Goal: Task Accomplishment & Management: Complete application form

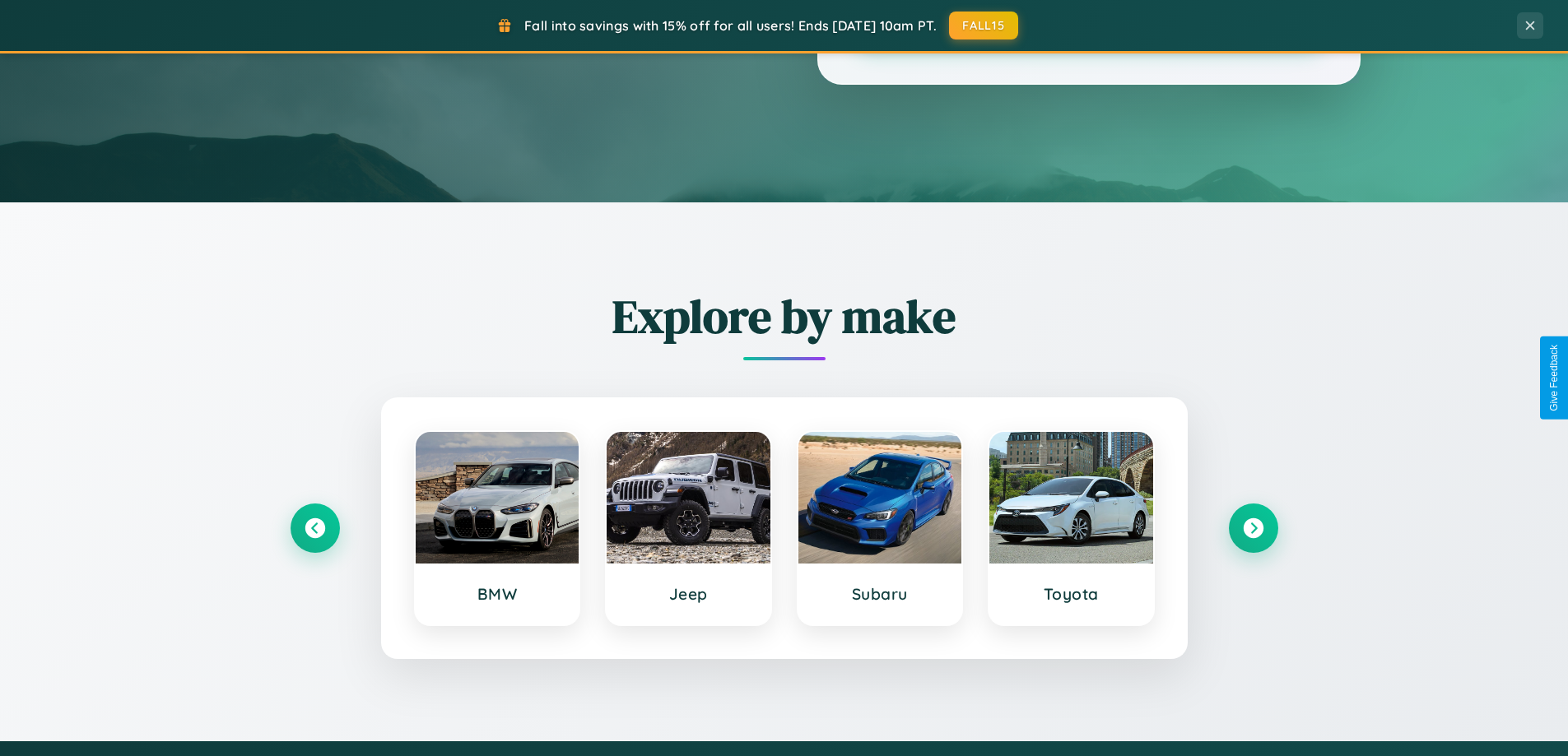
scroll to position [710, 0]
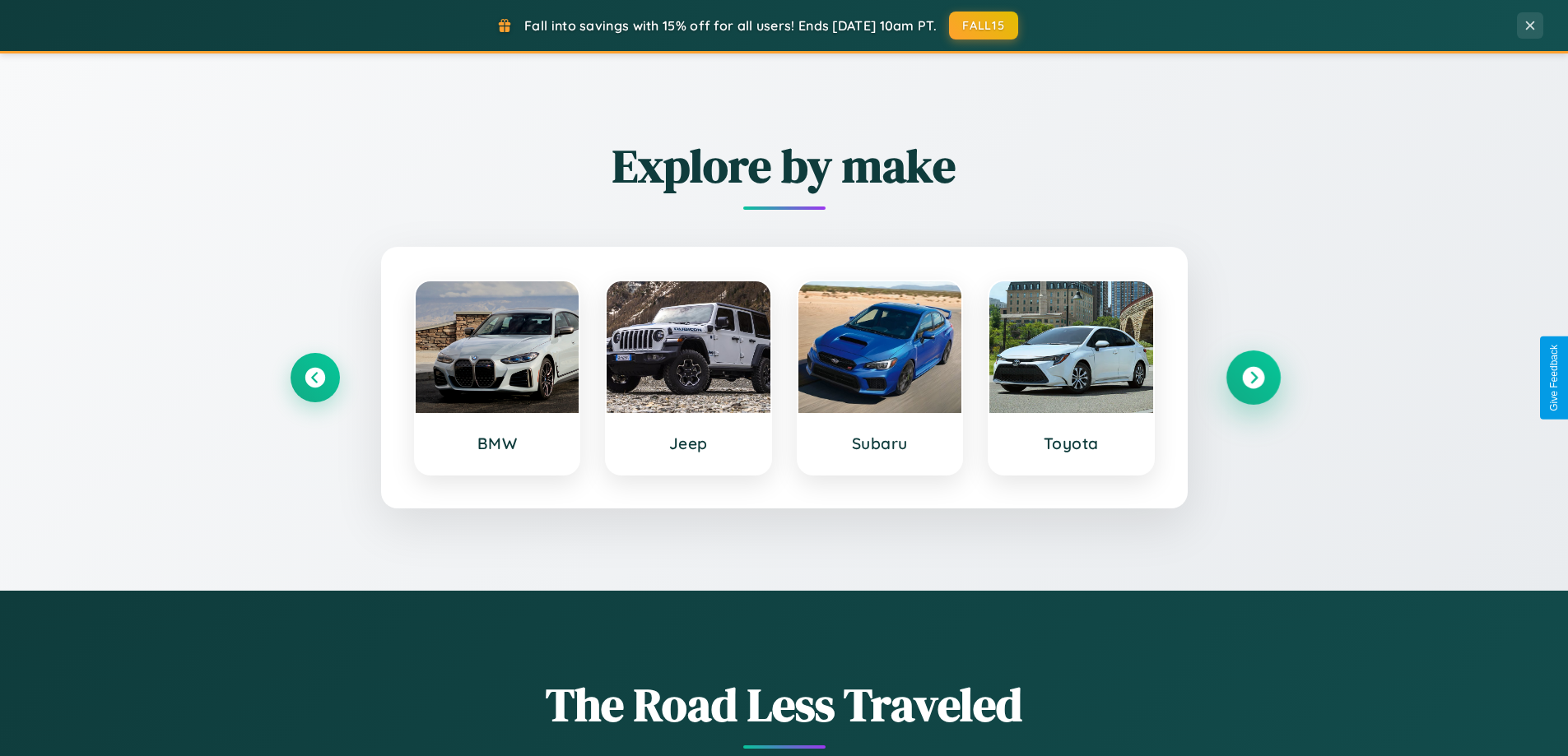
click at [1252, 378] on icon at bounding box center [1253, 378] width 22 height 22
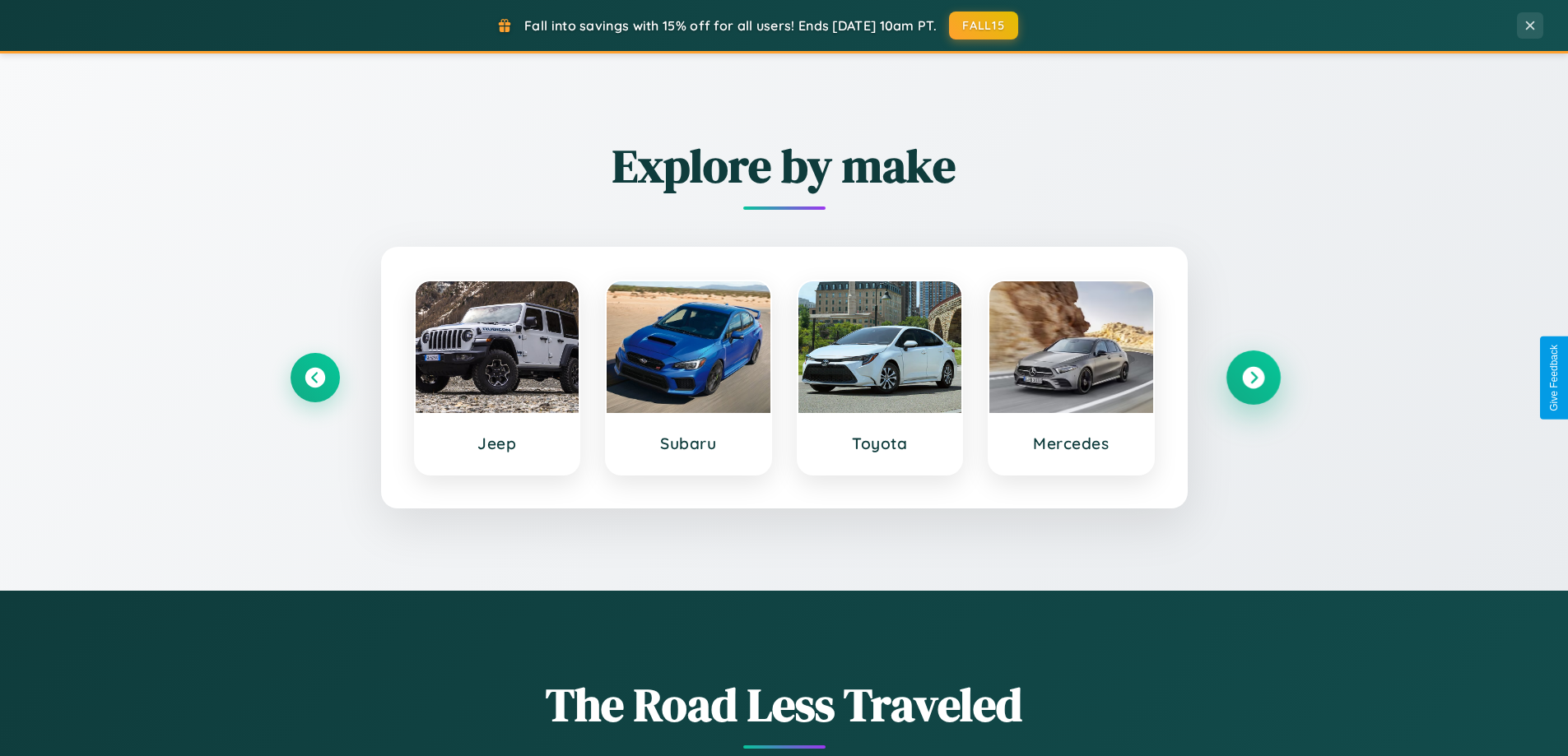
click at [1252, 378] on icon at bounding box center [1253, 378] width 22 height 22
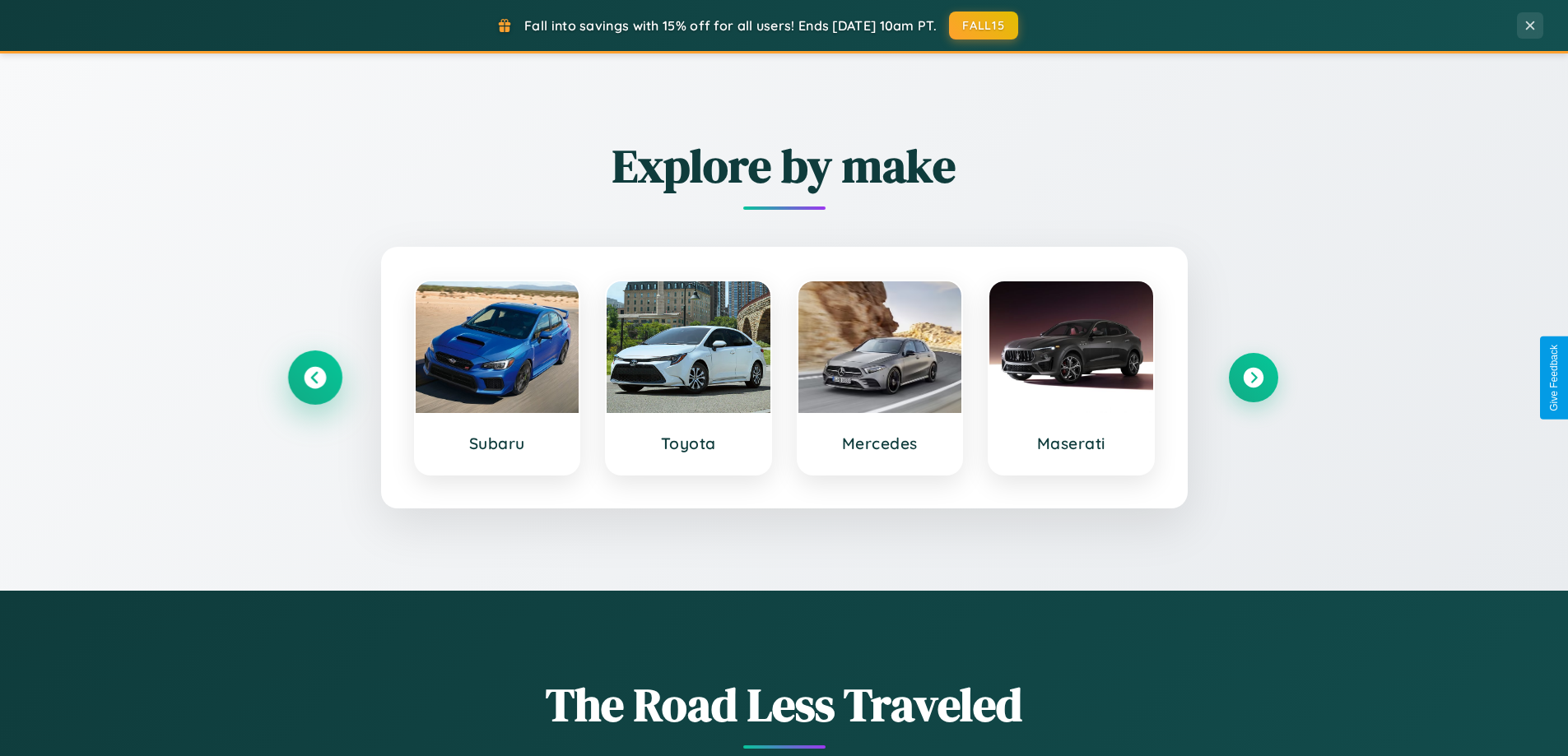
click at [314, 378] on icon at bounding box center [315, 378] width 22 height 22
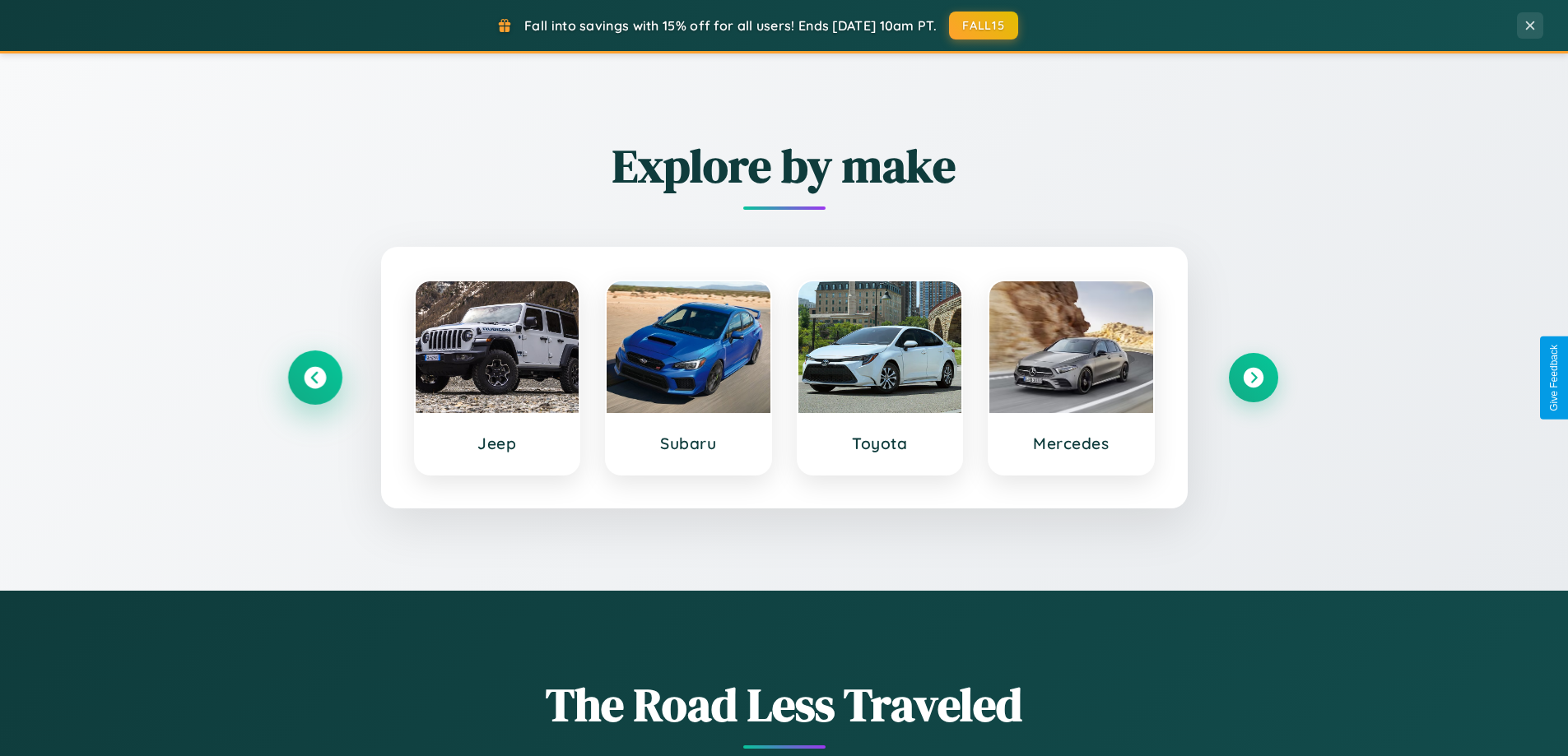
click at [314, 378] on icon at bounding box center [315, 378] width 22 height 22
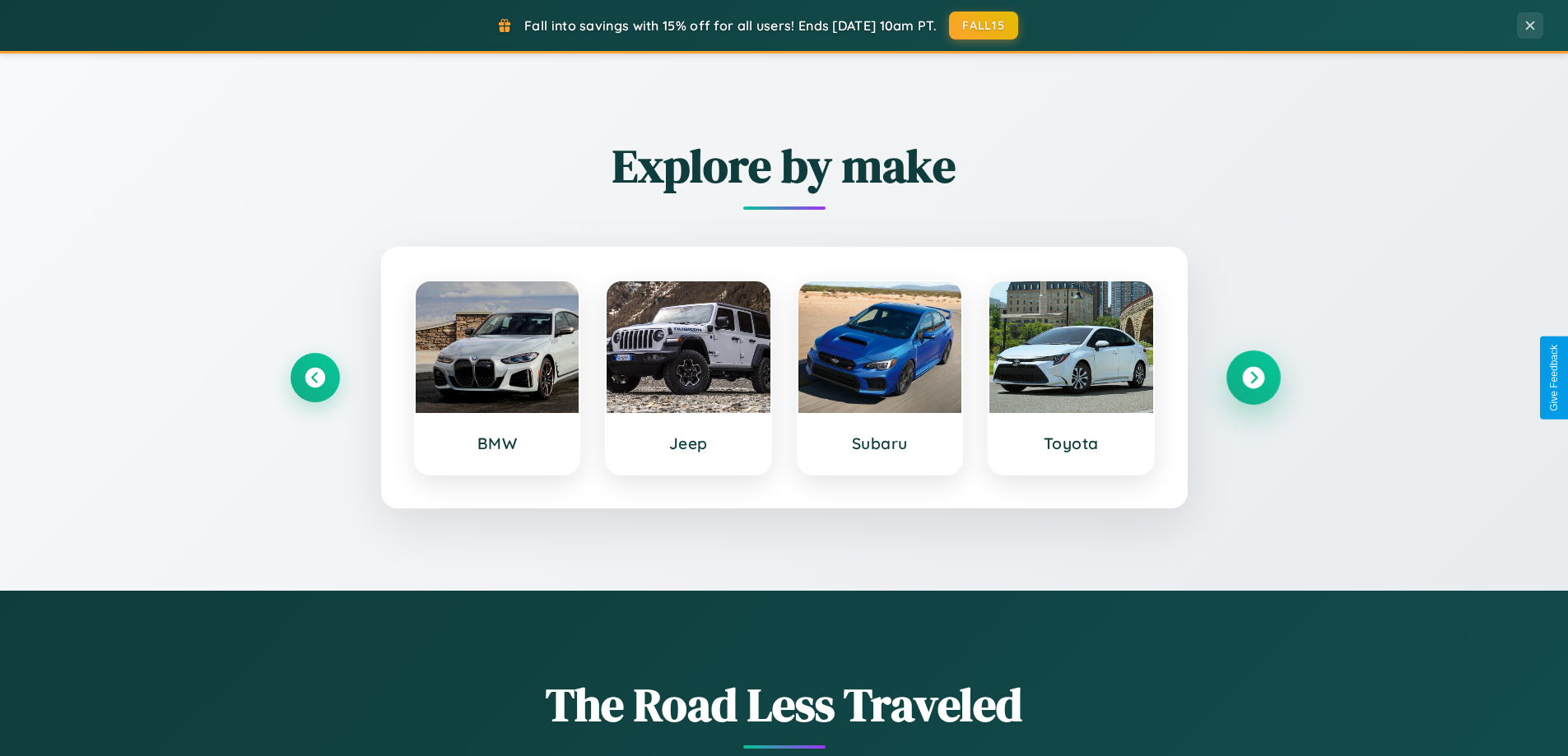
click at [1252, 378] on icon at bounding box center [1253, 378] width 22 height 22
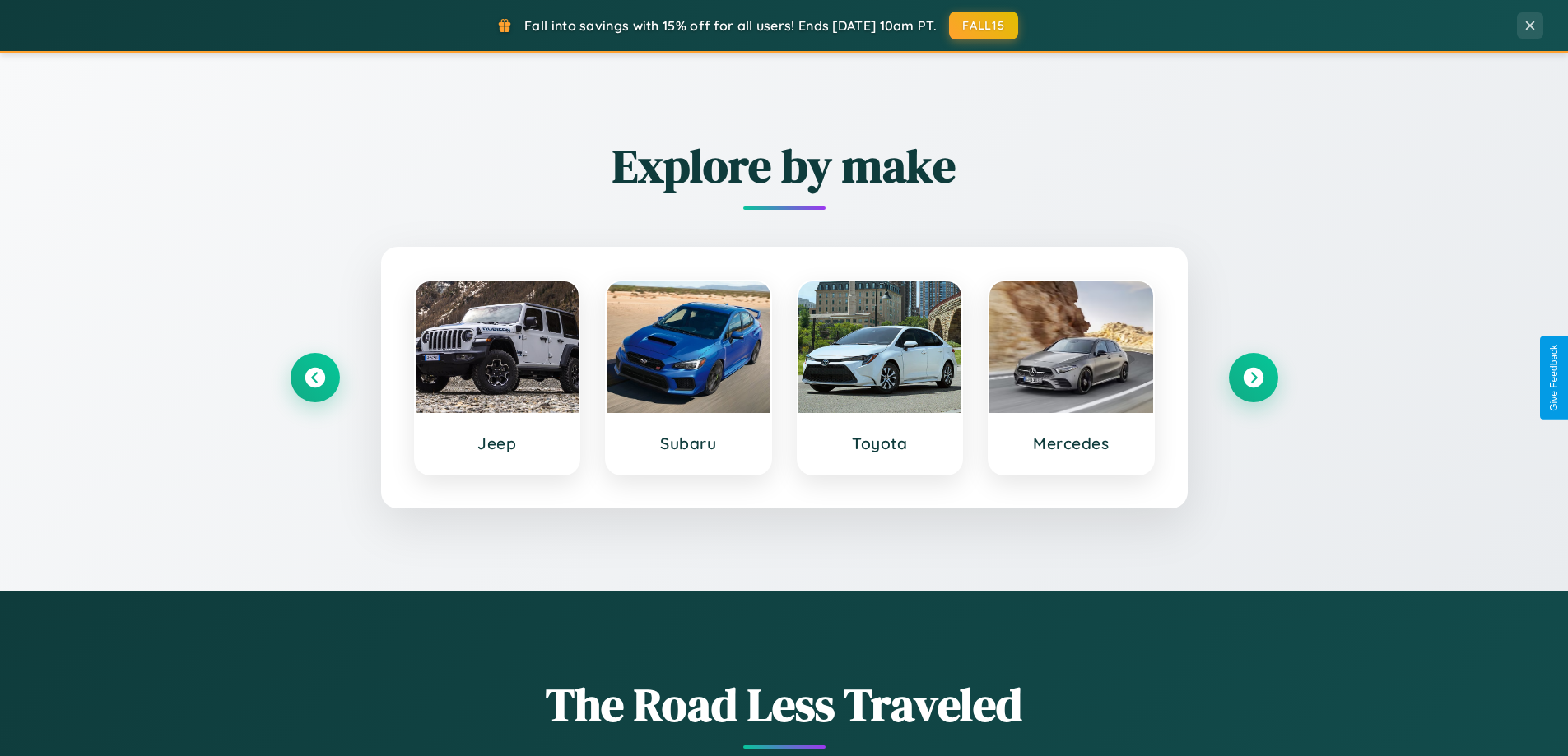
scroll to position [0, 0]
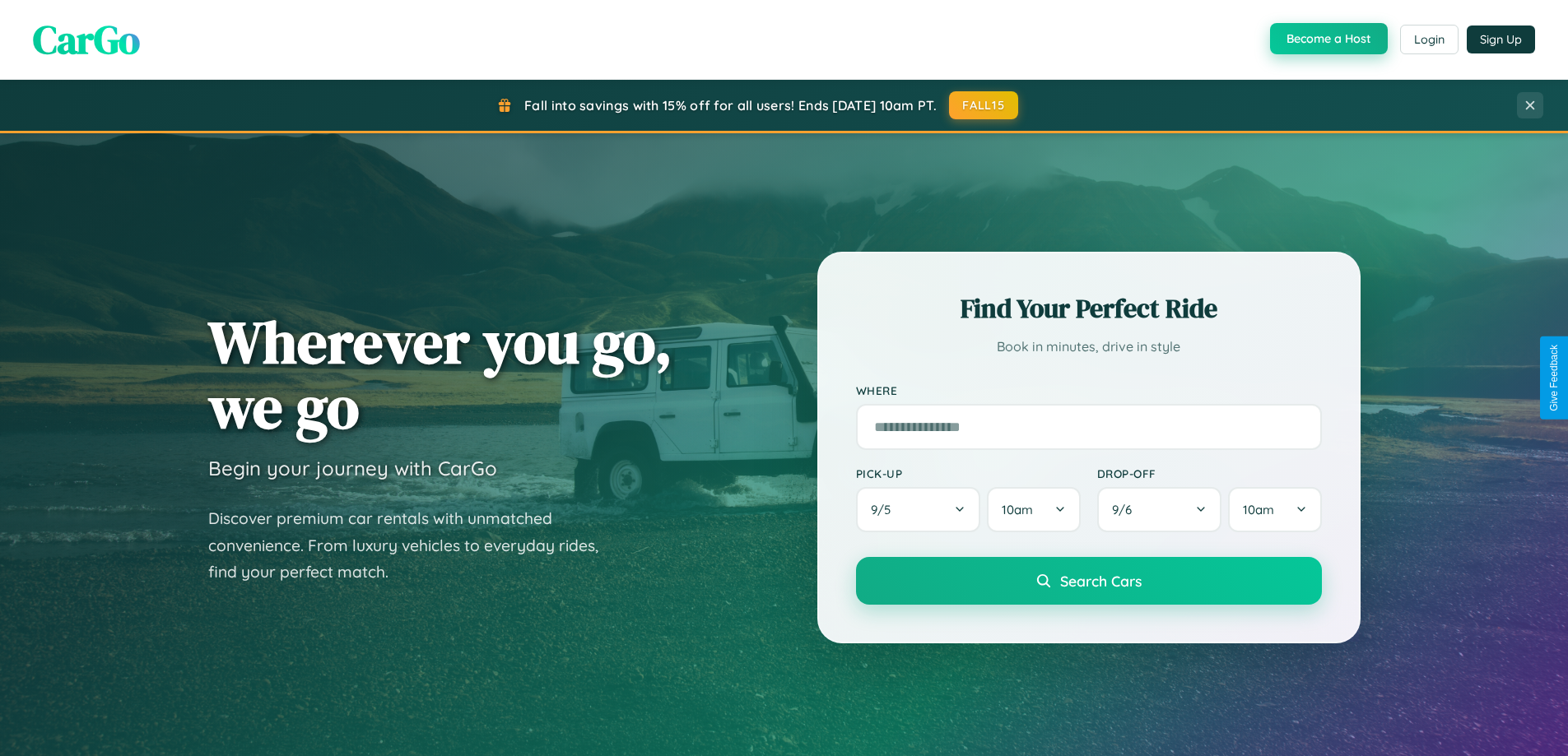
click at [1327, 39] on button "Become a Host" at bounding box center [1328, 38] width 117 height 31
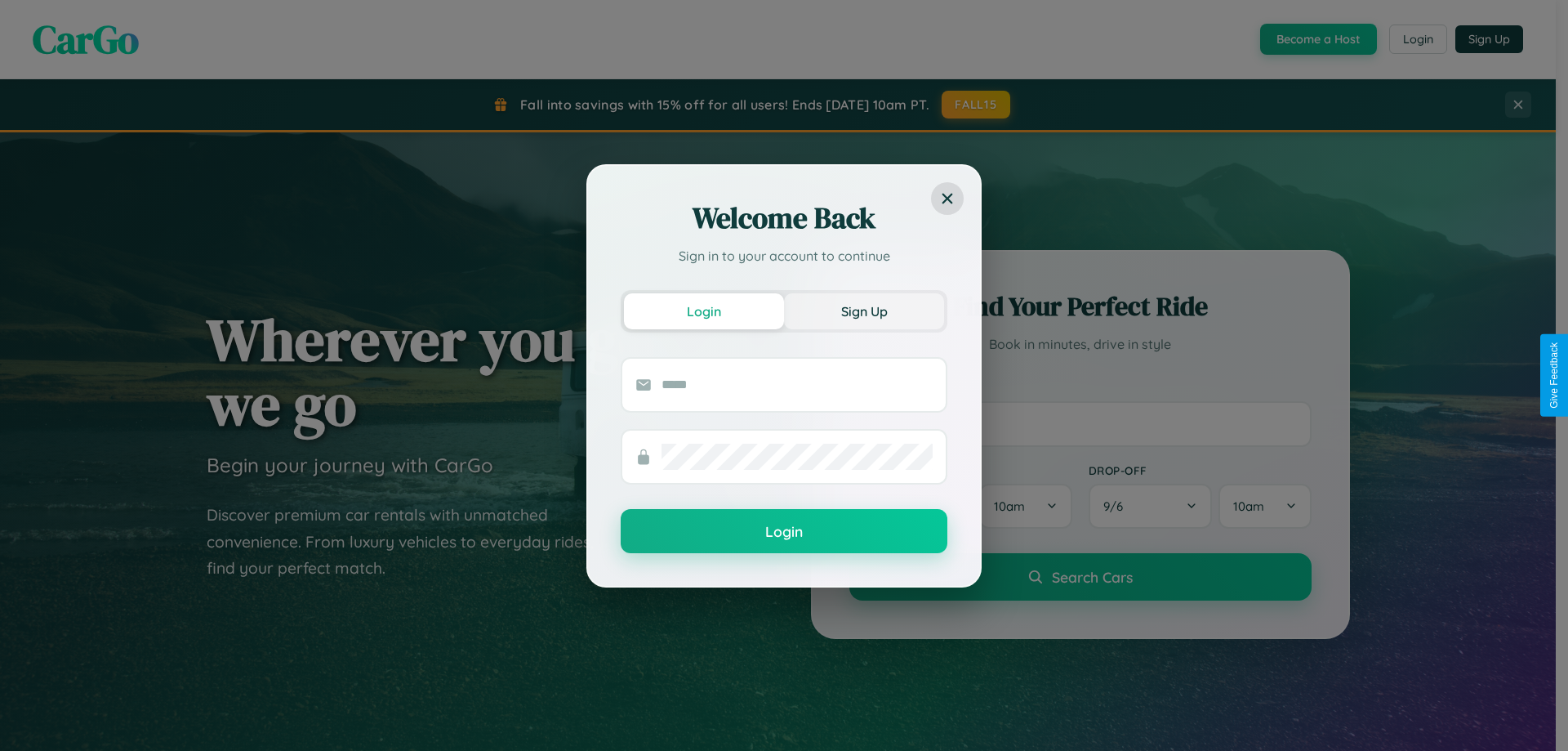
click at [864, 311] on button "Sign Up" at bounding box center [863, 312] width 160 height 36
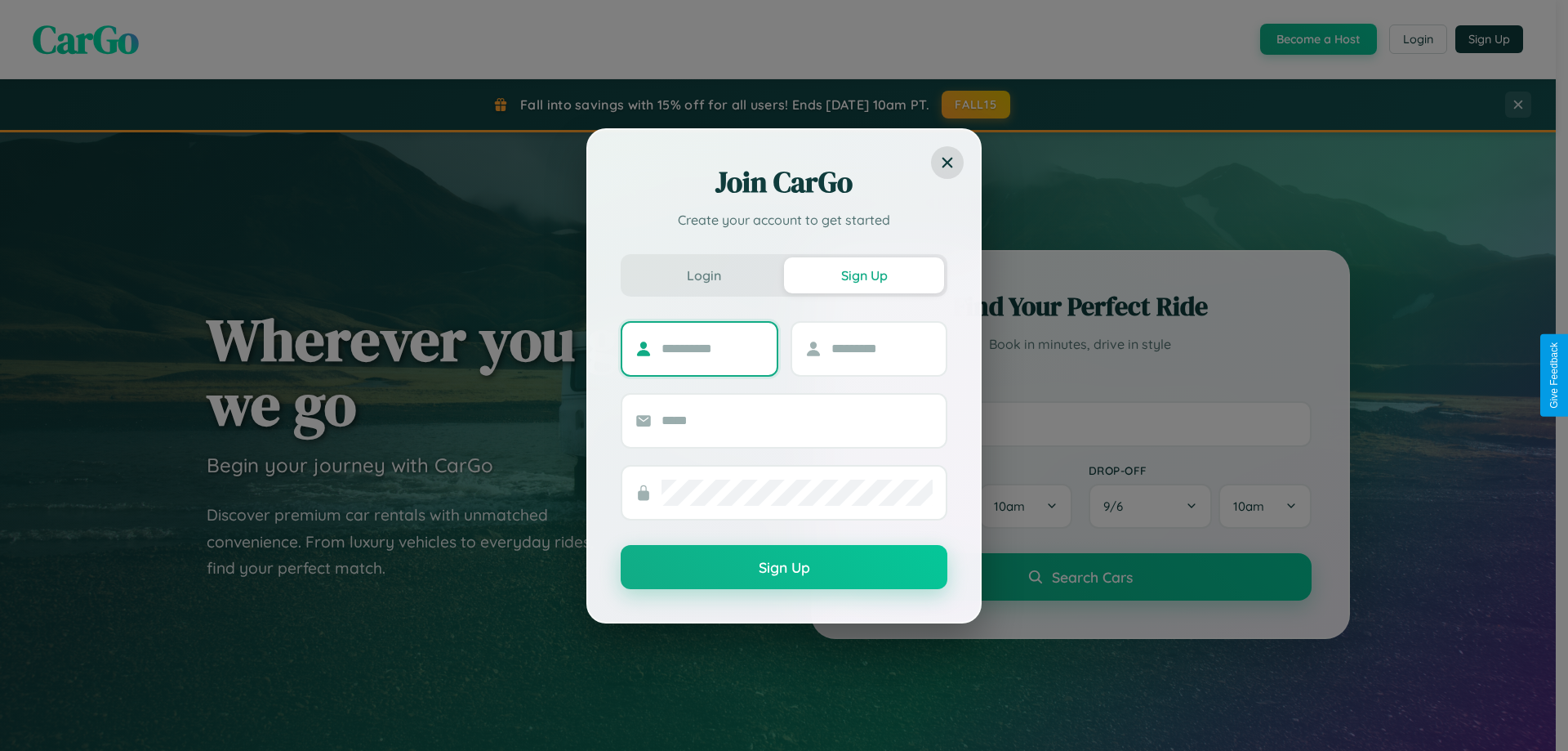
click at [713, 348] on input "text" at bounding box center [713, 349] width 102 height 26
type input "******"
click at [882, 348] on input "text" at bounding box center [882, 349] width 102 height 26
type input "******"
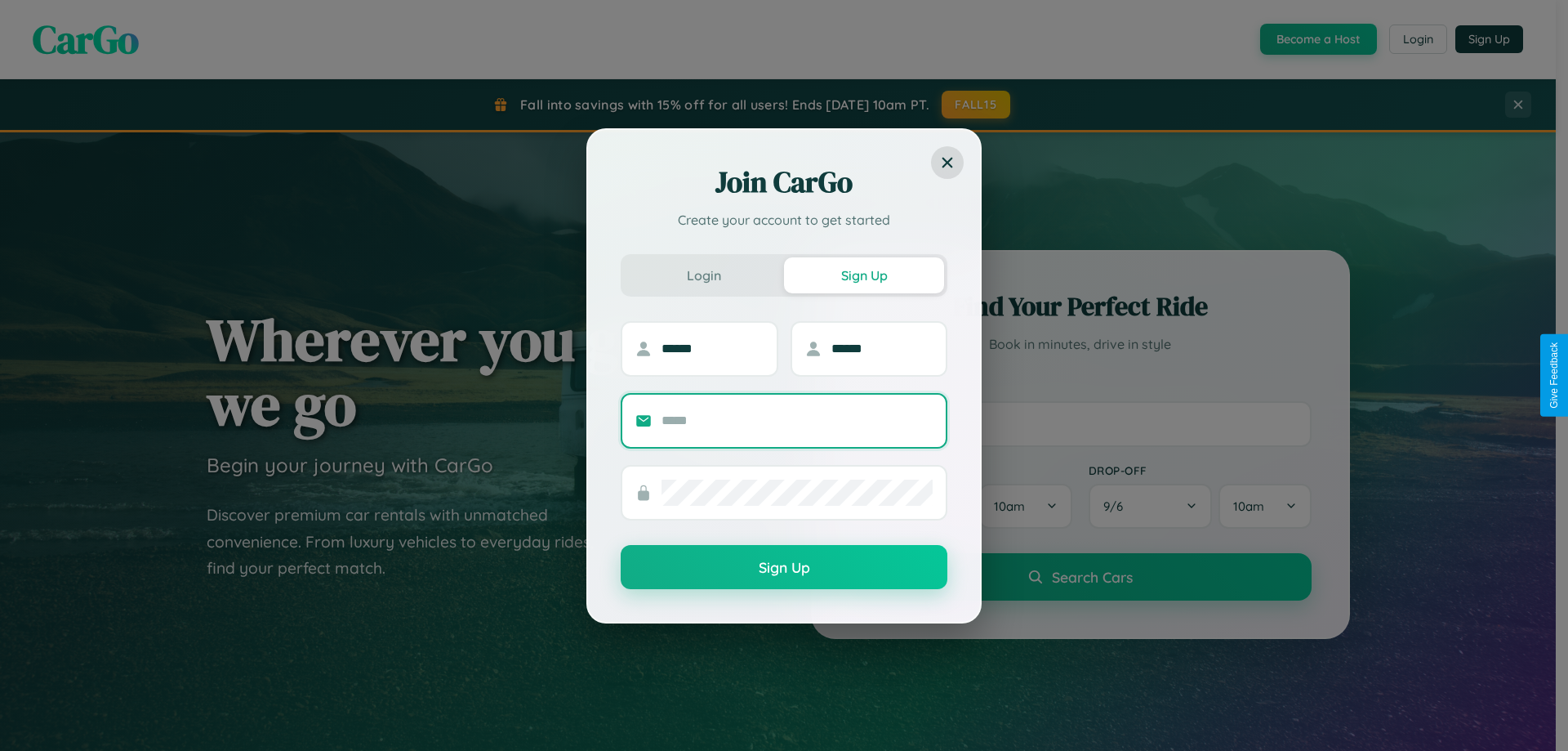
click at [798, 420] on input "text" at bounding box center [798, 420] width 271 height 26
type input "**********"
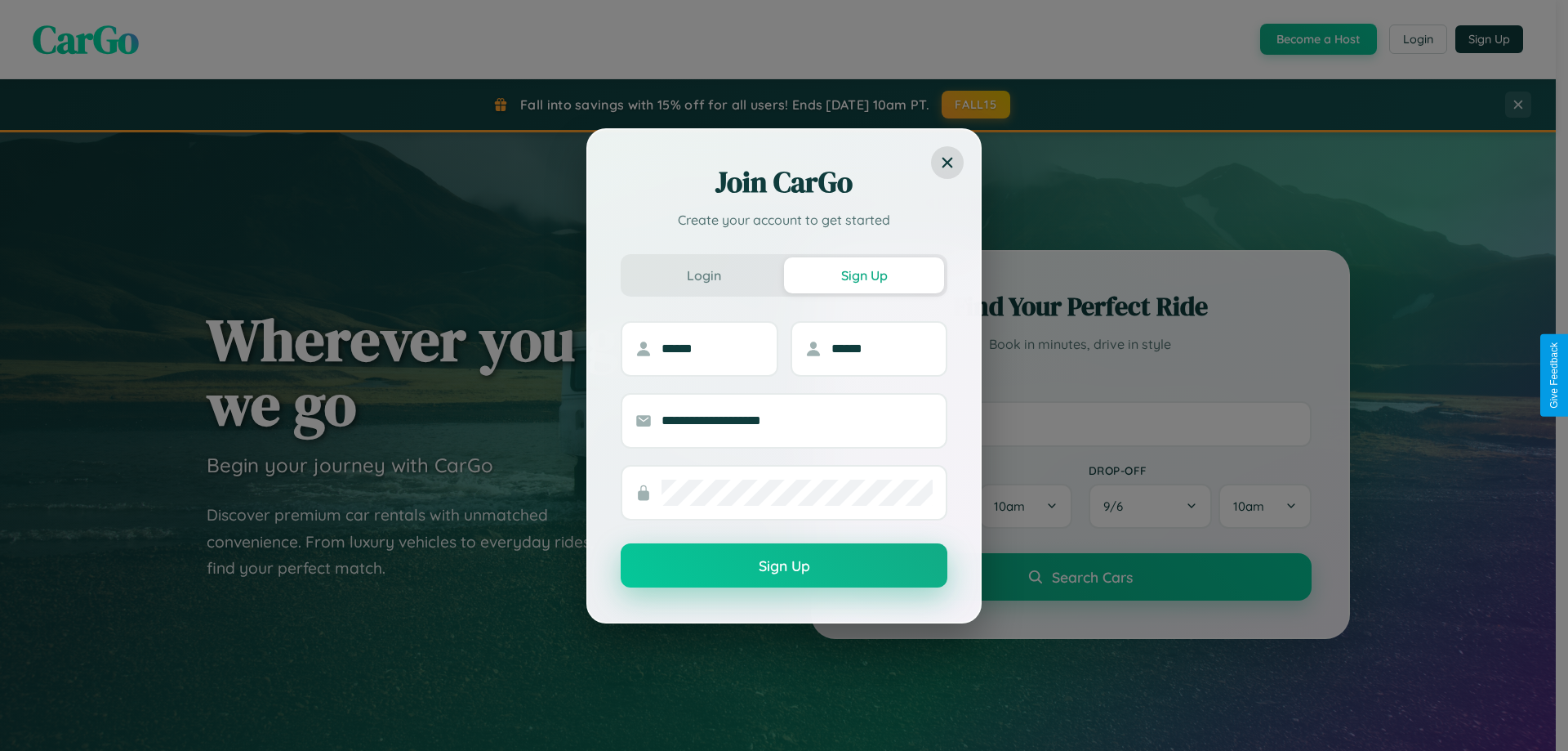
click at [784, 567] on button "Sign Up" at bounding box center [784, 565] width 327 height 44
